Goal: Information Seeking & Learning: Learn about a topic

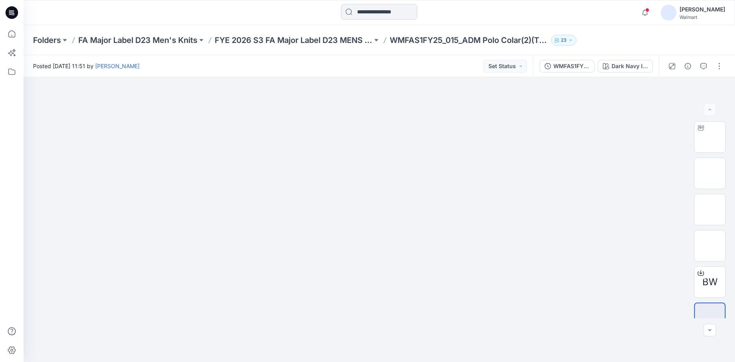
click at [398, 10] on input at bounding box center [379, 12] width 76 height 16
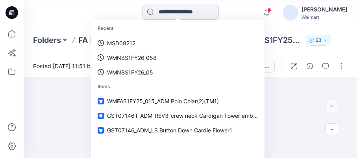
click at [157, 13] on input at bounding box center [180, 12] width 76 height 16
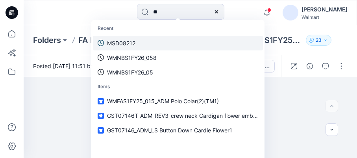
type input "**"
click at [117, 41] on p "MSD08212" at bounding box center [121, 43] width 28 height 8
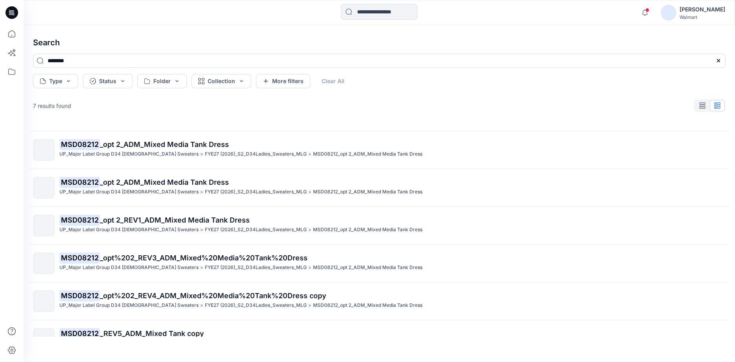
scroll to position [51, 0]
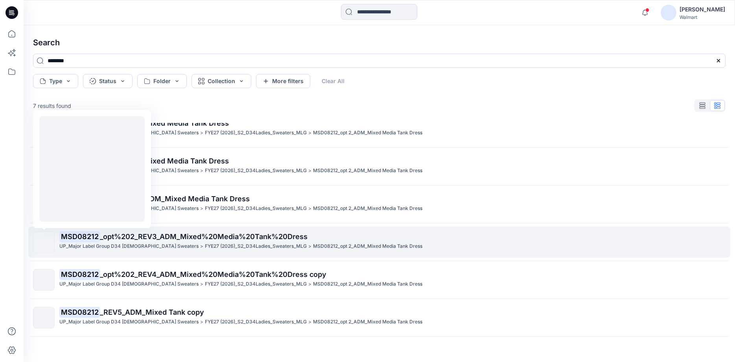
click at [44, 242] on img at bounding box center [44, 242] width 0 height 0
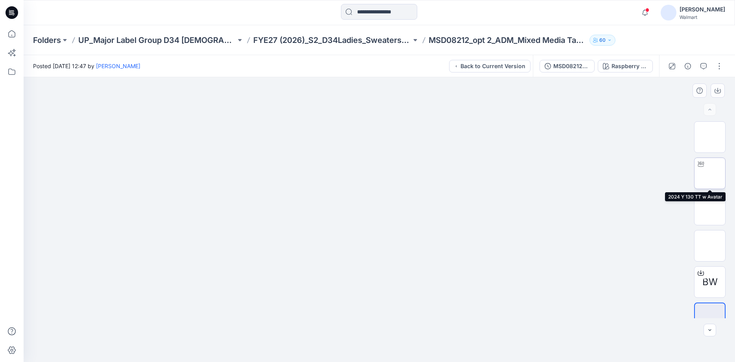
click at [710, 173] on img at bounding box center [710, 173] width 0 height 0
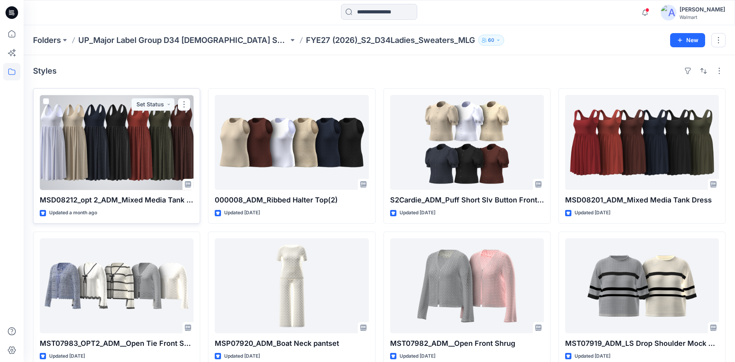
click at [147, 170] on div at bounding box center [117, 142] width 154 height 95
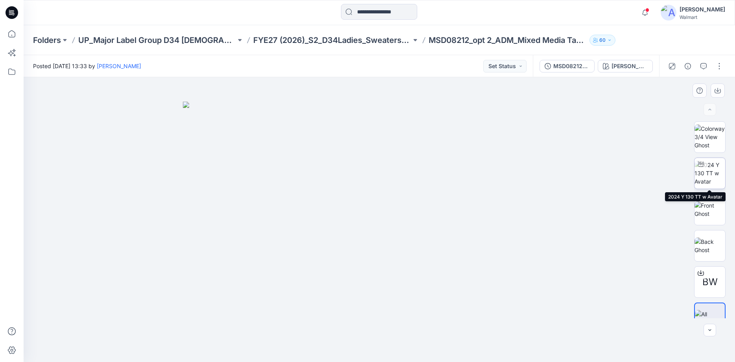
click at [716, 175] on img at bounding box center [710, 173] width 31 height 25
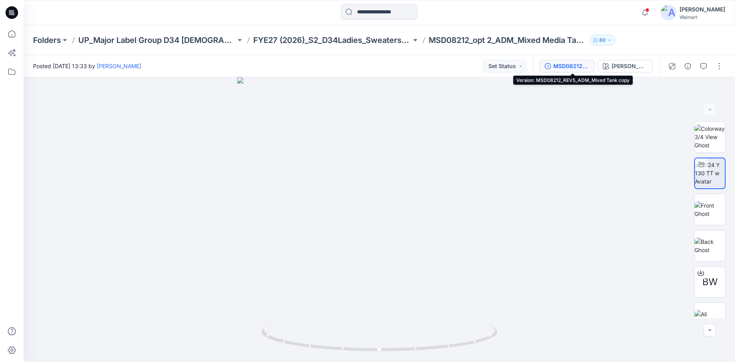
click at [582, 66] on div "MSD08212_REV5_ADM_Mixed Tank copy" at bounding box center [572, 66] width 36 height 9
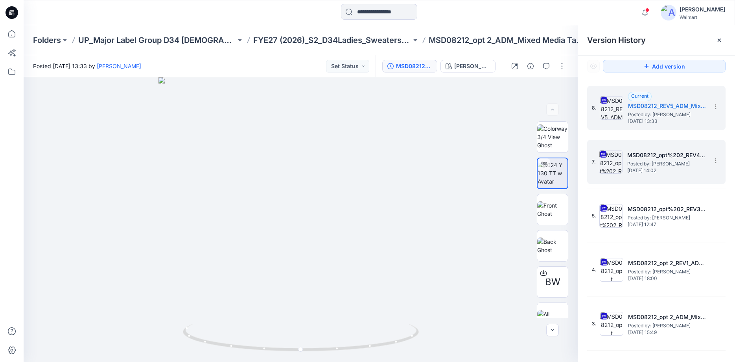
click at [648, 170] on span "[DATE] 14:02" at bounding box center [666, 171] width 79 height 6
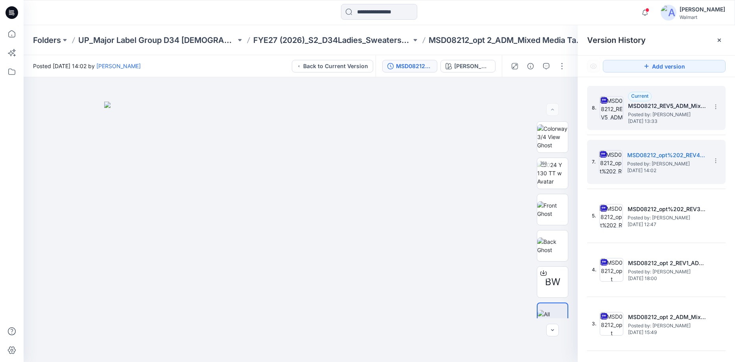
click at [660, 115] on span "Posted by: [PERSON_NAME]" at bounding box center [667, 115] width 79 height 8
click at [658, 157] on h5 "MSD08212_opt%202_REV4_ADM_Mixed%20Media%20Tank%20Dress copy" at bounding box center [666, 154] width 79 height 9
click at [660, 106] on h5 "MSD08212_REV5_ADM_Mixed Tank copy" at bounding box center [667, 105] width 79 height 9
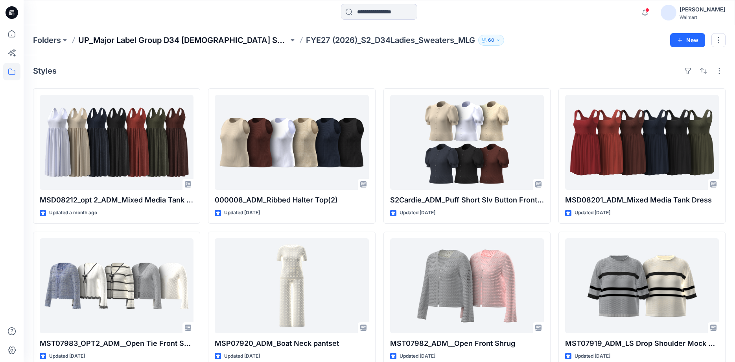
click at [238, 40] on p "UP_Major Label Group D34 [DEMOGRAPHIC_DATA] Sweaters" at bounding box center [183, 40] width 210 height 11
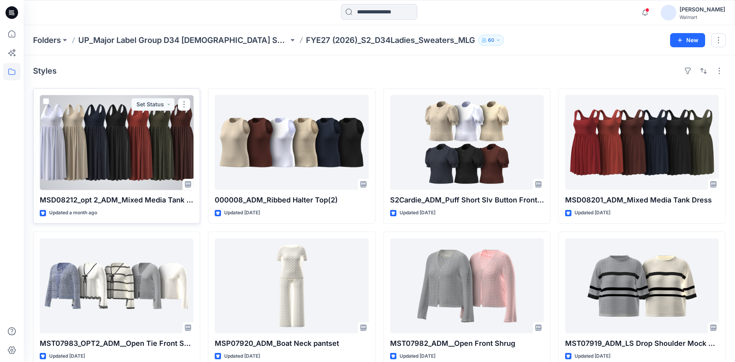
click at [143, 141] on div at bounding box center [117, 142] width 154 height 95
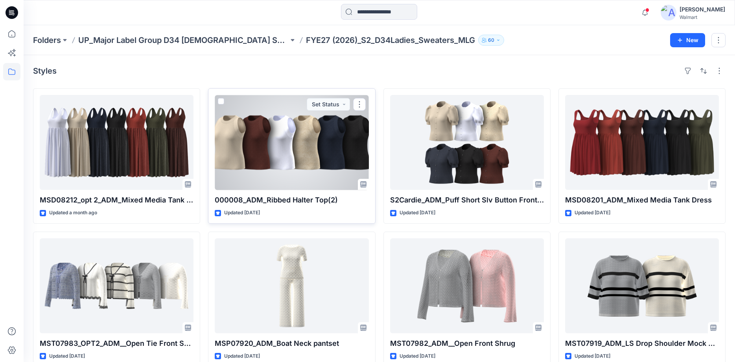
click at [278, 155] on div at bounding box center [292, 142] width 154 height 95
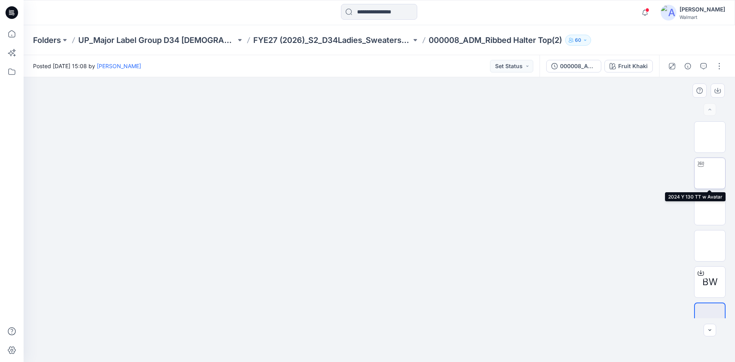
click at [710, 173] on img at bounding box center [710, 173] width 0 height 0
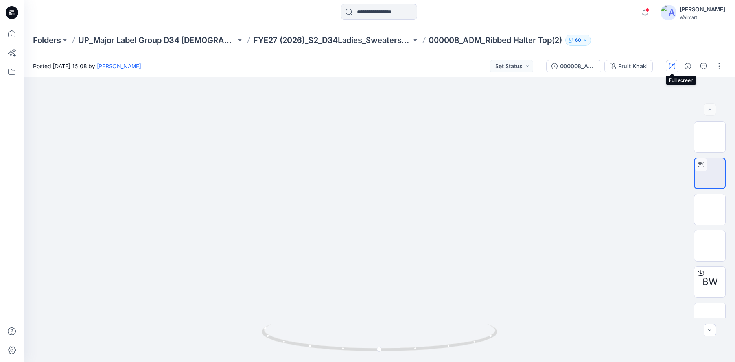
click at [674, 65] on icon "button" at bounding box center [672, 66] width 4 height 4
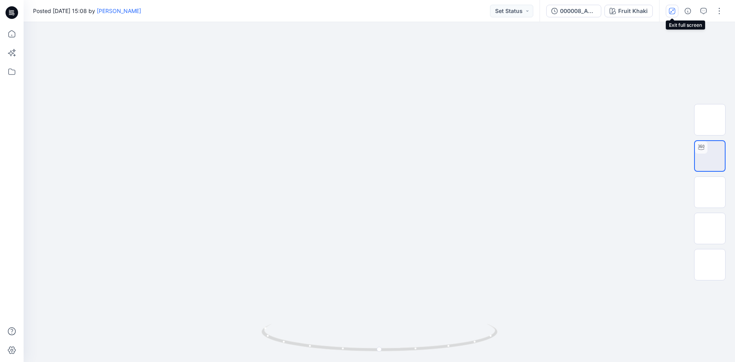
click at [674, 12] on icon "button" at bounding box center [672, 11] width 6 height 6
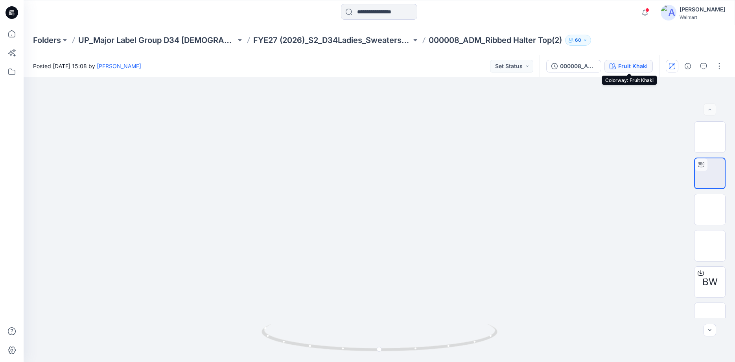
click at [646, 68] on div "Fruit Khaki" at bounding box center [633, 66] width 30 height 9
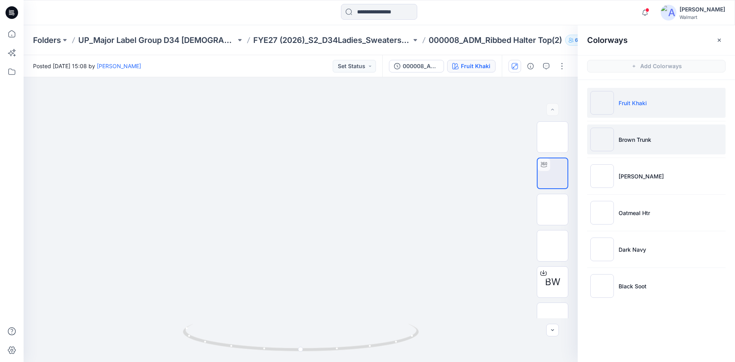
click at [610, 140] on img at bounding box center [602, 139] width 24 height 24
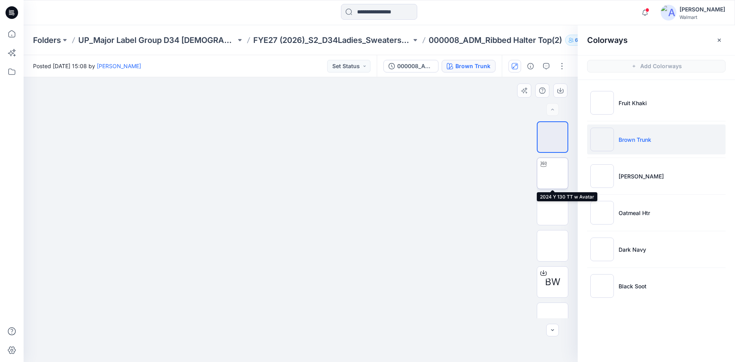
click at [553, 173] on img at bounding box center [553, 173] width 0 height 0
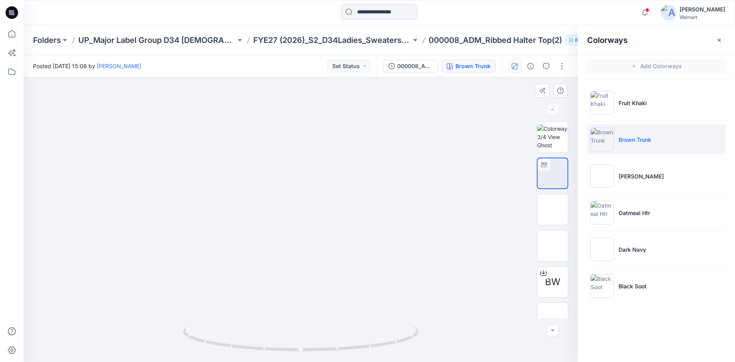
drag, startPoint x: 301, startPoint y: 349, endPoint x: 385, endPoint y: 348, distance: 84.2
click at [385, 348] on icon at bounding box center [302, 338] width 238 height 30
drag, startPoint x: 383, startPoint y: 343, endPoint x: 432, endPoint y: 315, distance: 56.6
click at [432, 315] on div at bounding box center [301, 219] width 554 height 284
